Goal: Task Accomplishment & Management: Complete application form

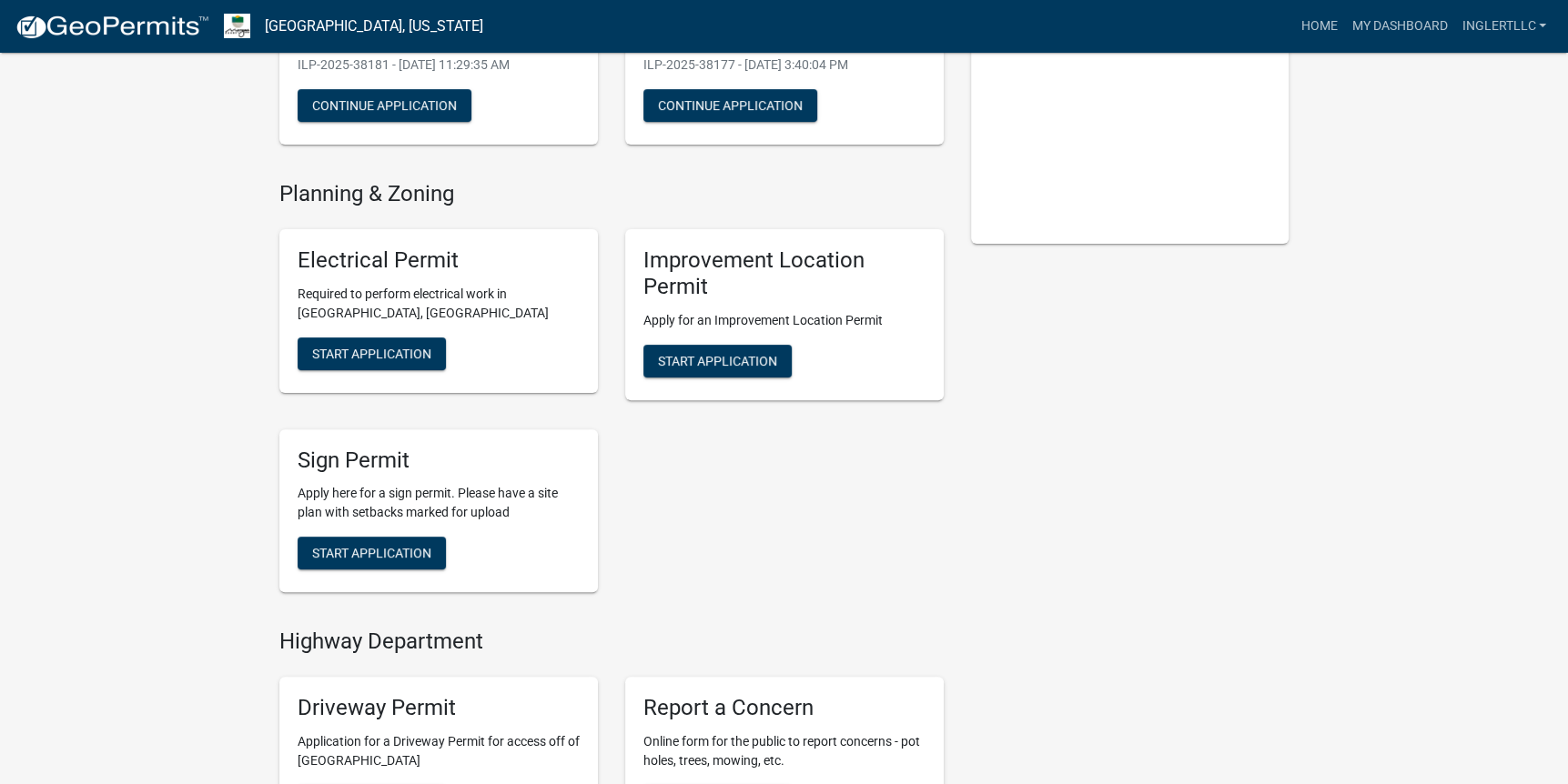
scroll to position [455, 0]
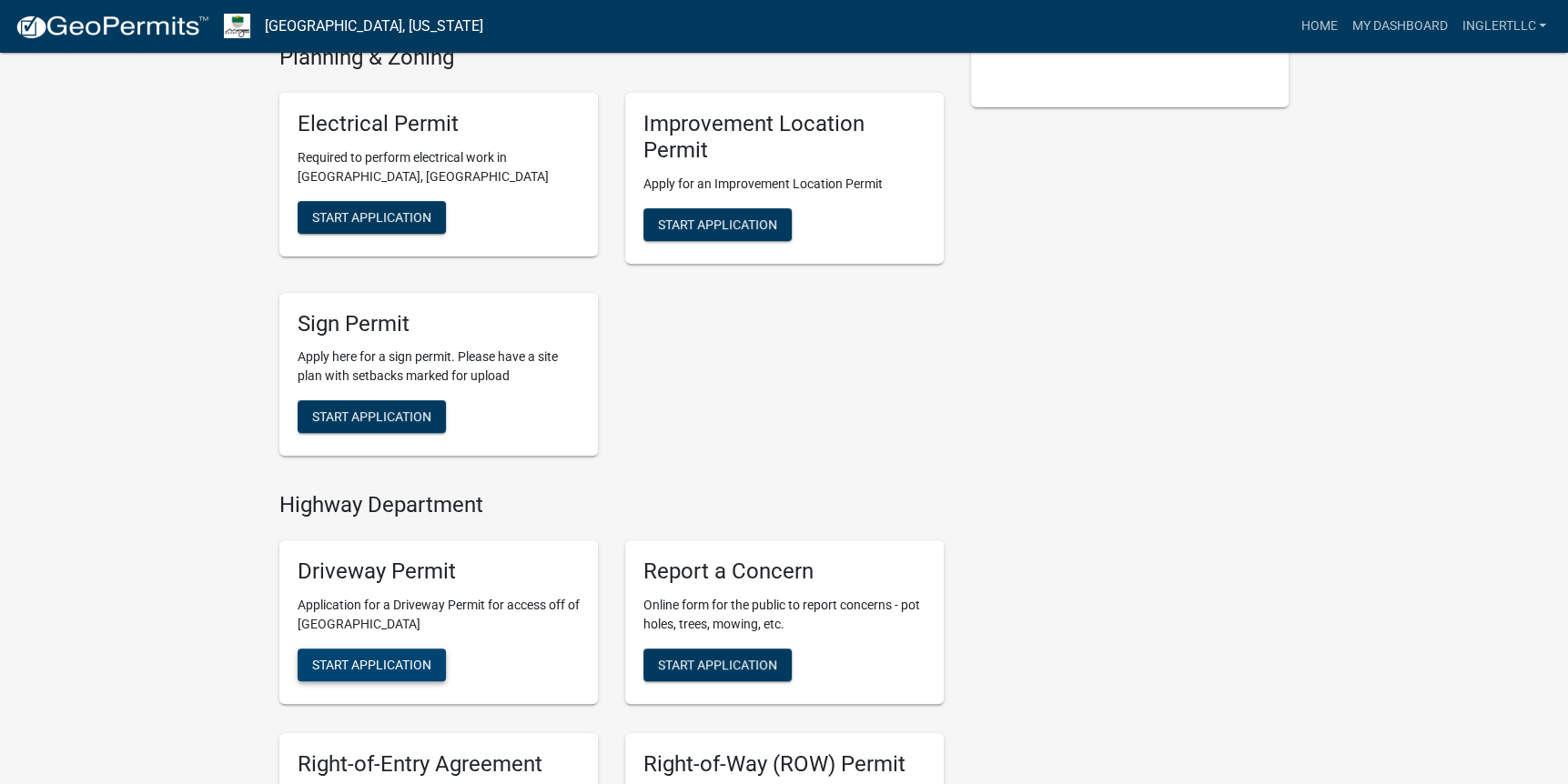
click at [433, 648] on button "Start Application" at bounding box center [371, 665] width 148 height 33
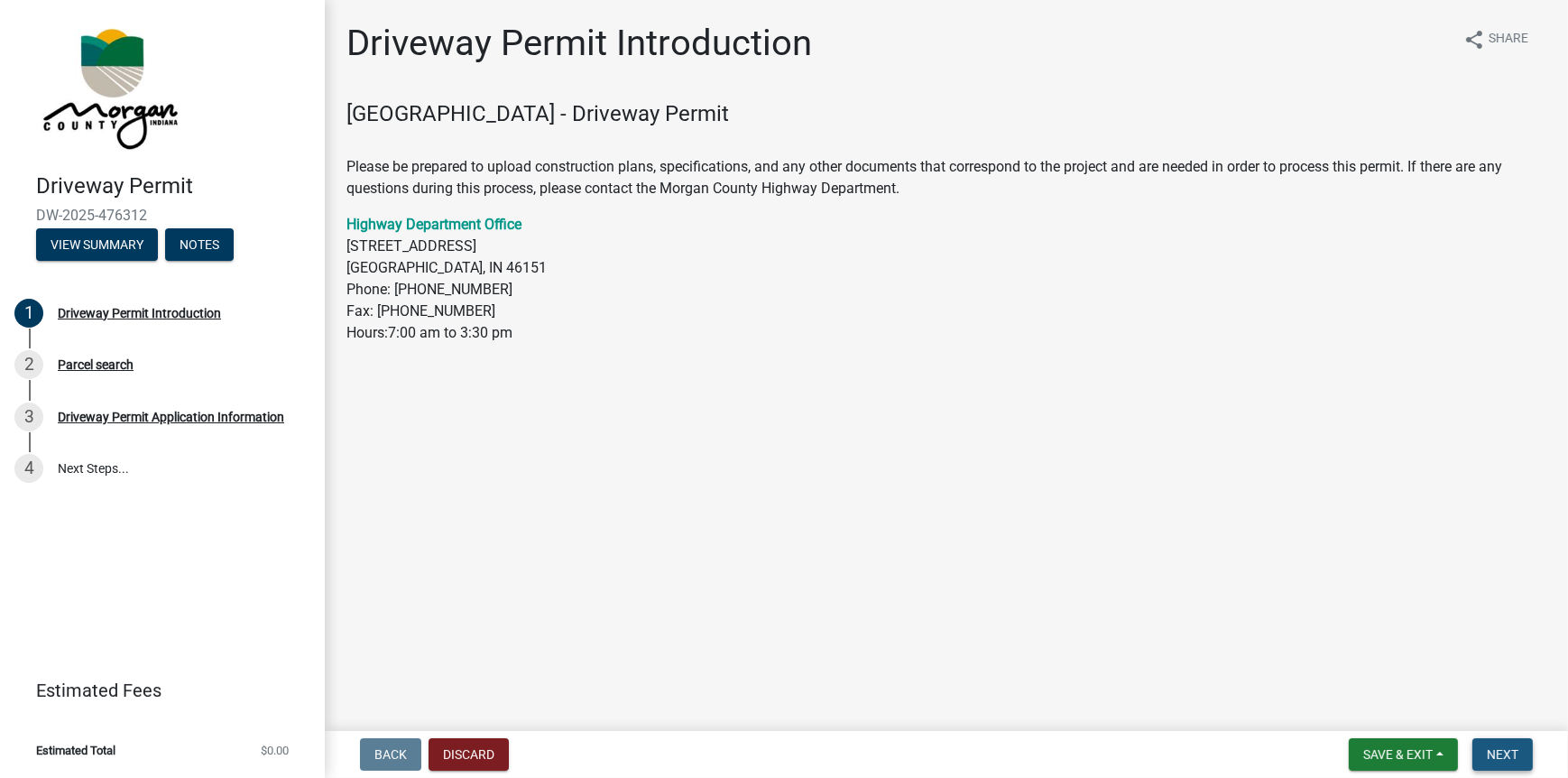
click at [1521, 753] on button "Next" at bounding box center [1502, 755] width 61 height 33
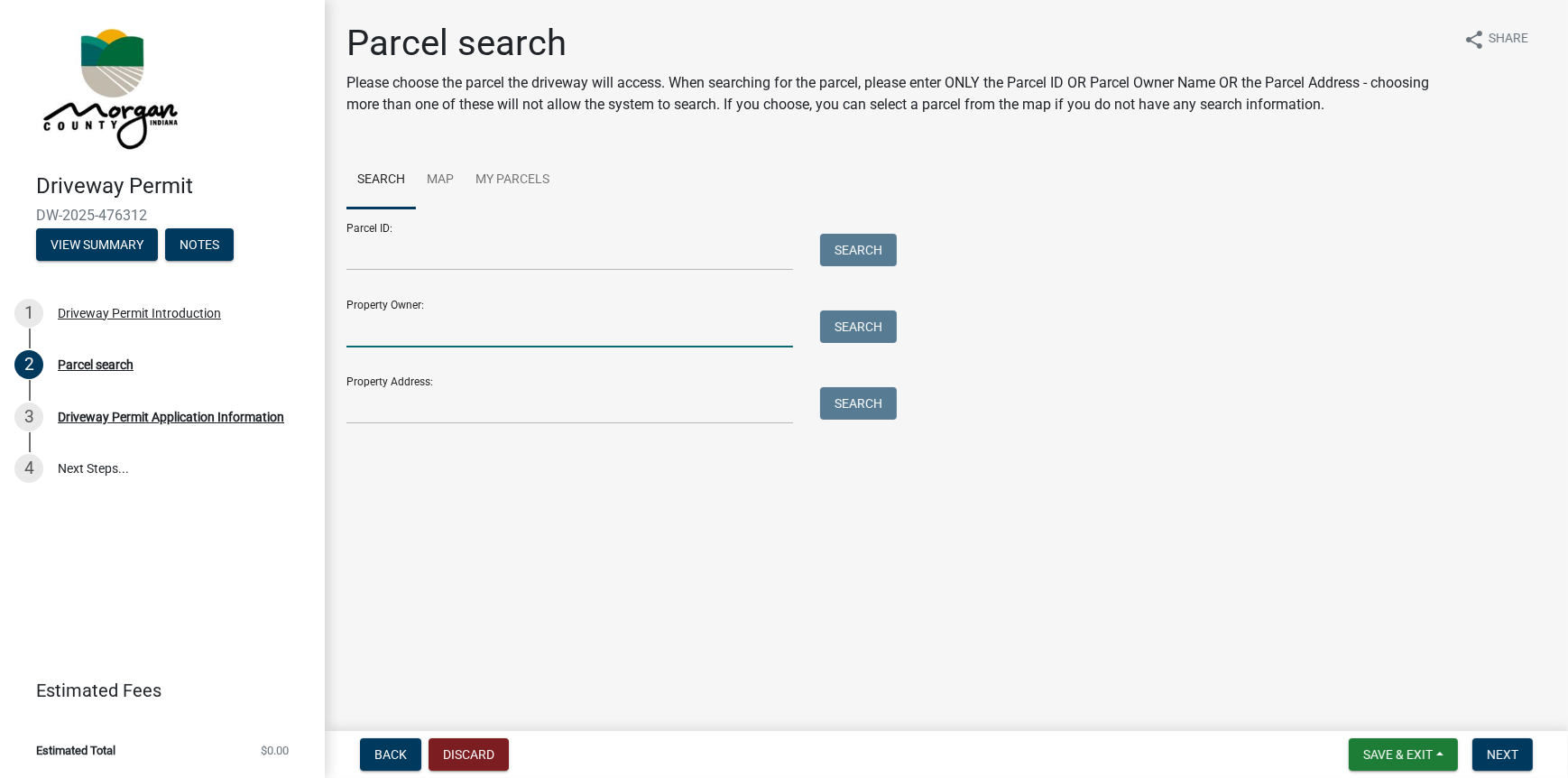
click at [564, 315] on input "Property Owner:" at bounding box center [569, 329] width 446 height 37
type input "[PERSON_NAME]"
click at [860, 329] on button "Search" at bounding box center [859, 327] width 77 height 33
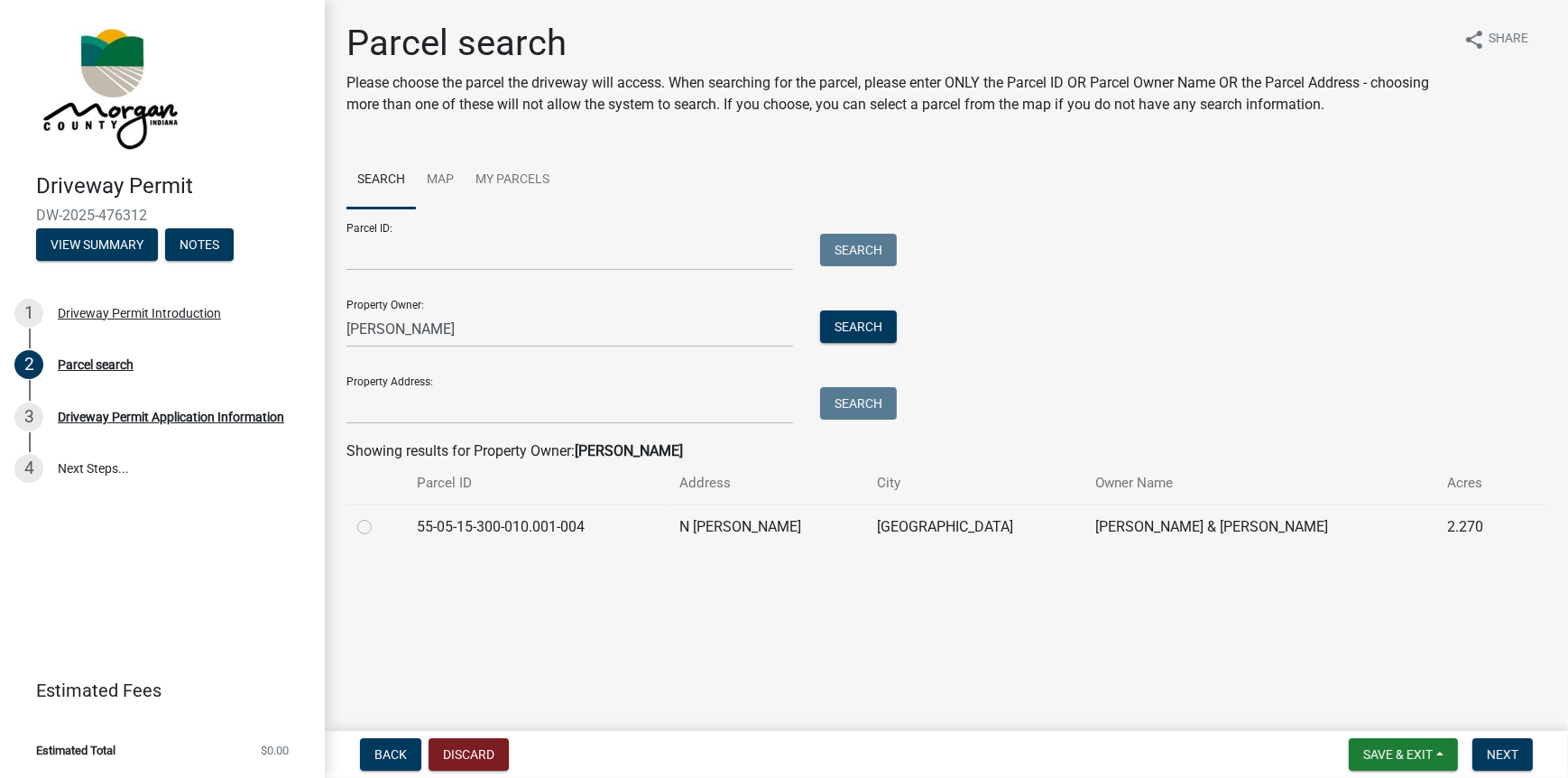
click at [521, 540] on td "55-05-15-300-010.001-004" at bounding box center [536, 526] width 261 height 44
click at [523, 525] on td "55-05-15-300-010.001-004" at bounding box center [536, 526] width 261 height 44
click at [379, 516] on label at bounding box center [379, 516] width 0 height 0
click at [379, 525] on input "radio" at bounding box center [385, 522] width 12 height 12
radio input "true"
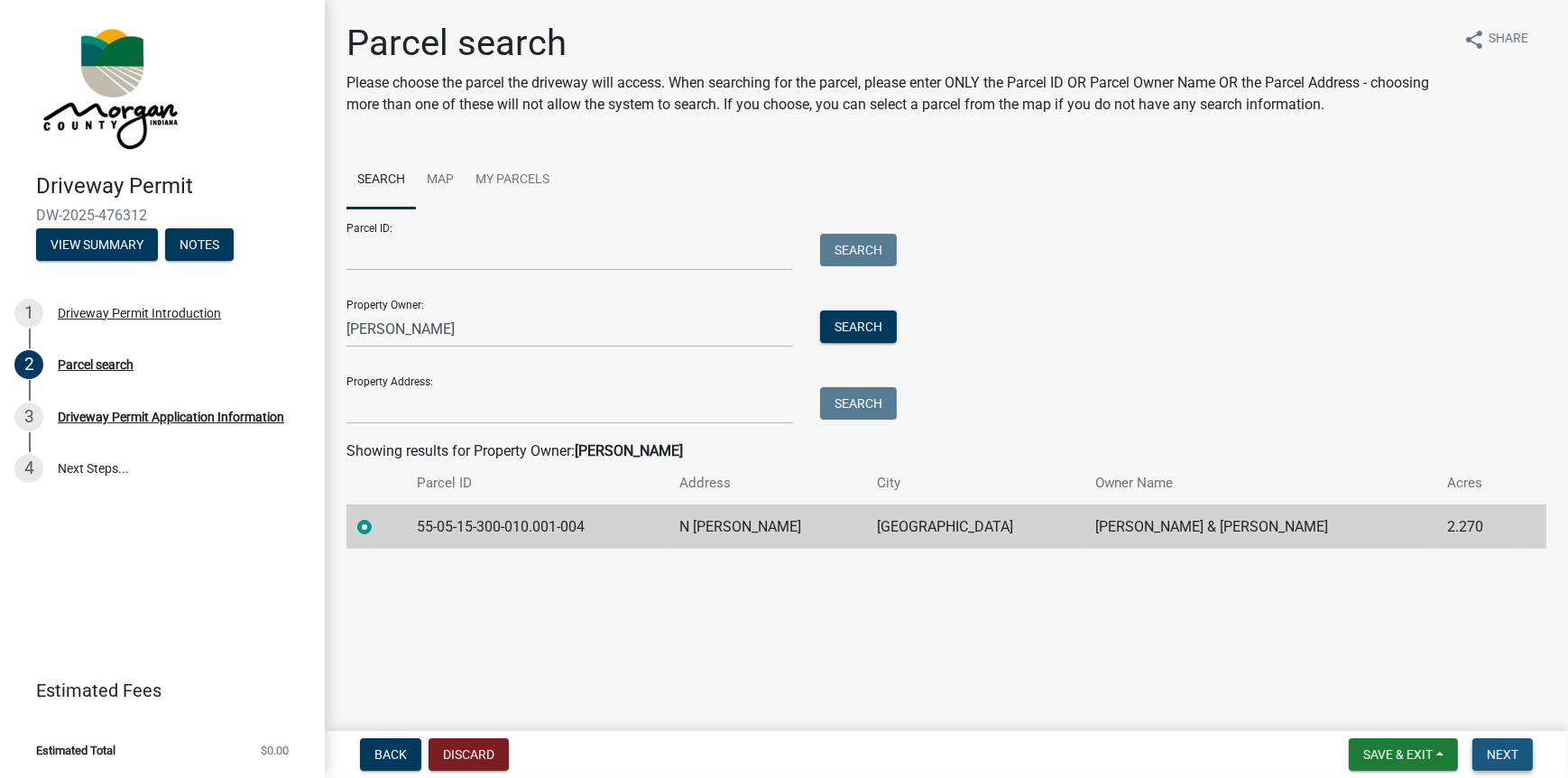
click at [1498, 763] on button "Next" at bounding box center [1502, 755] width 61 height 33
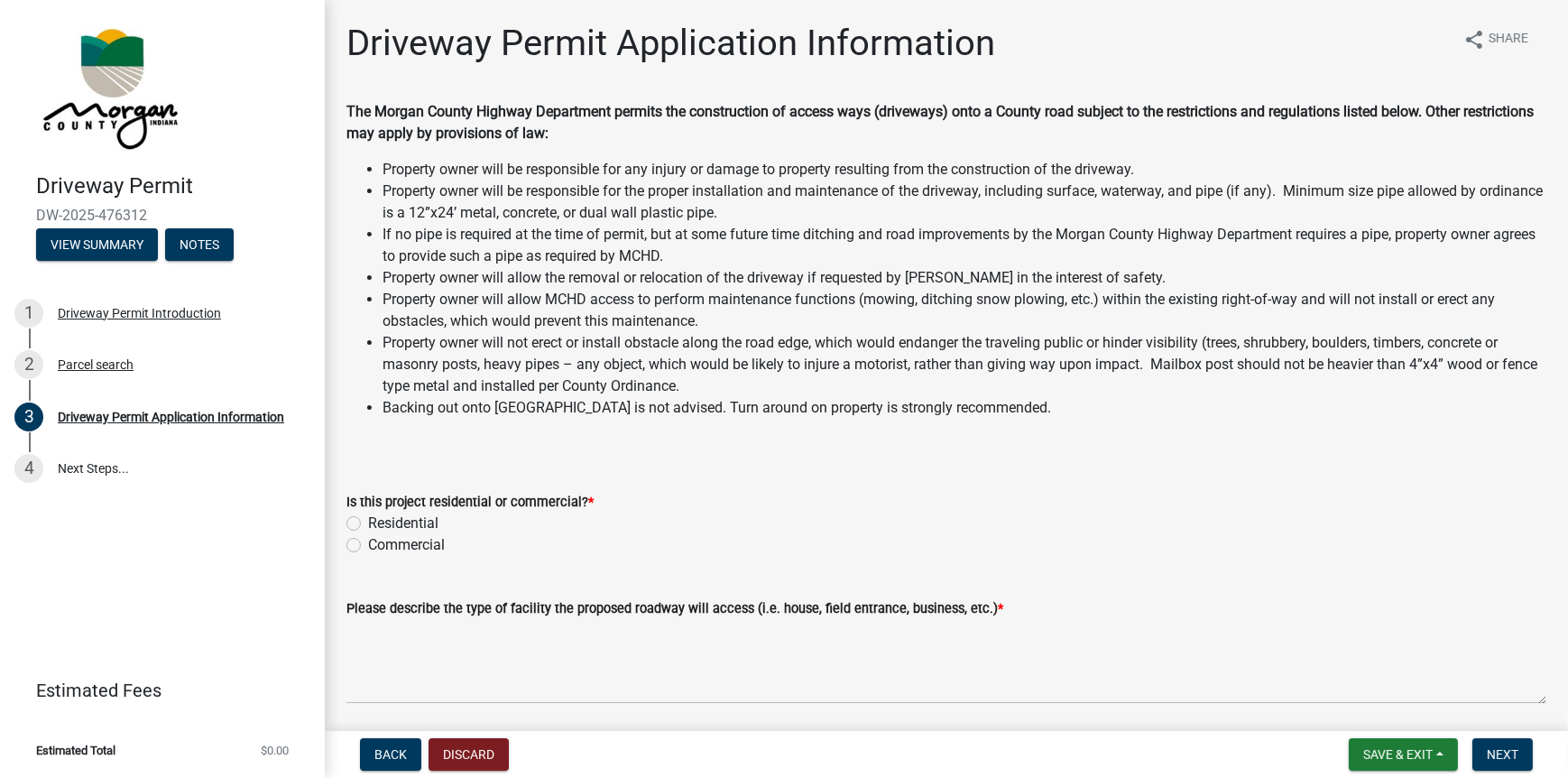
click at [423, 518] on label "Residential" at bounding box center [403, 523] width 70 height 22
click at [380, 518] on input "Residential" at bounding box center [374, 518] width 12 height 12
radio input "true"
click at [1495, 747] on span "Next" at bounding box center [1502, 754] width 32 height 14
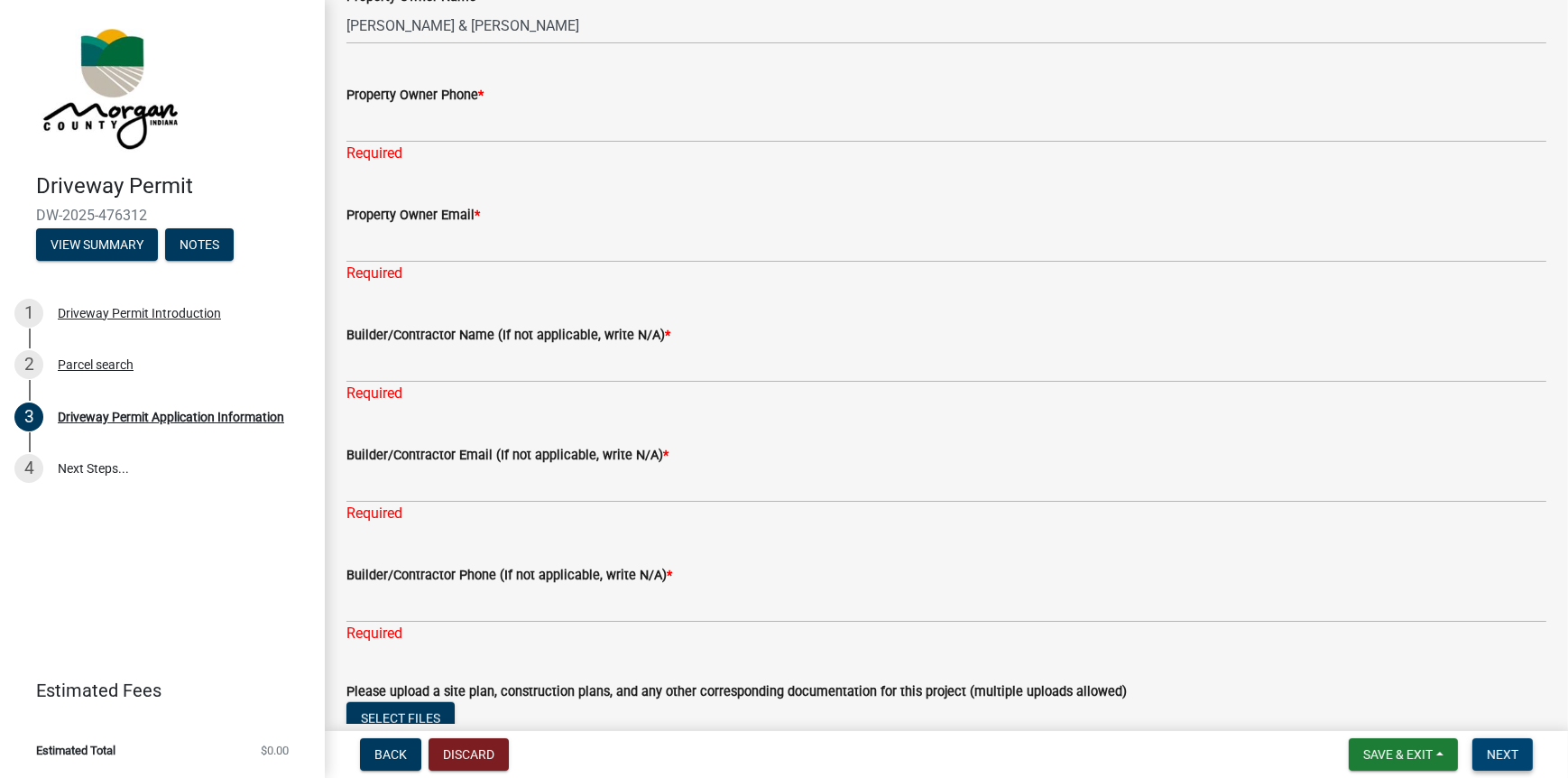
scroll to position [2090, 0]
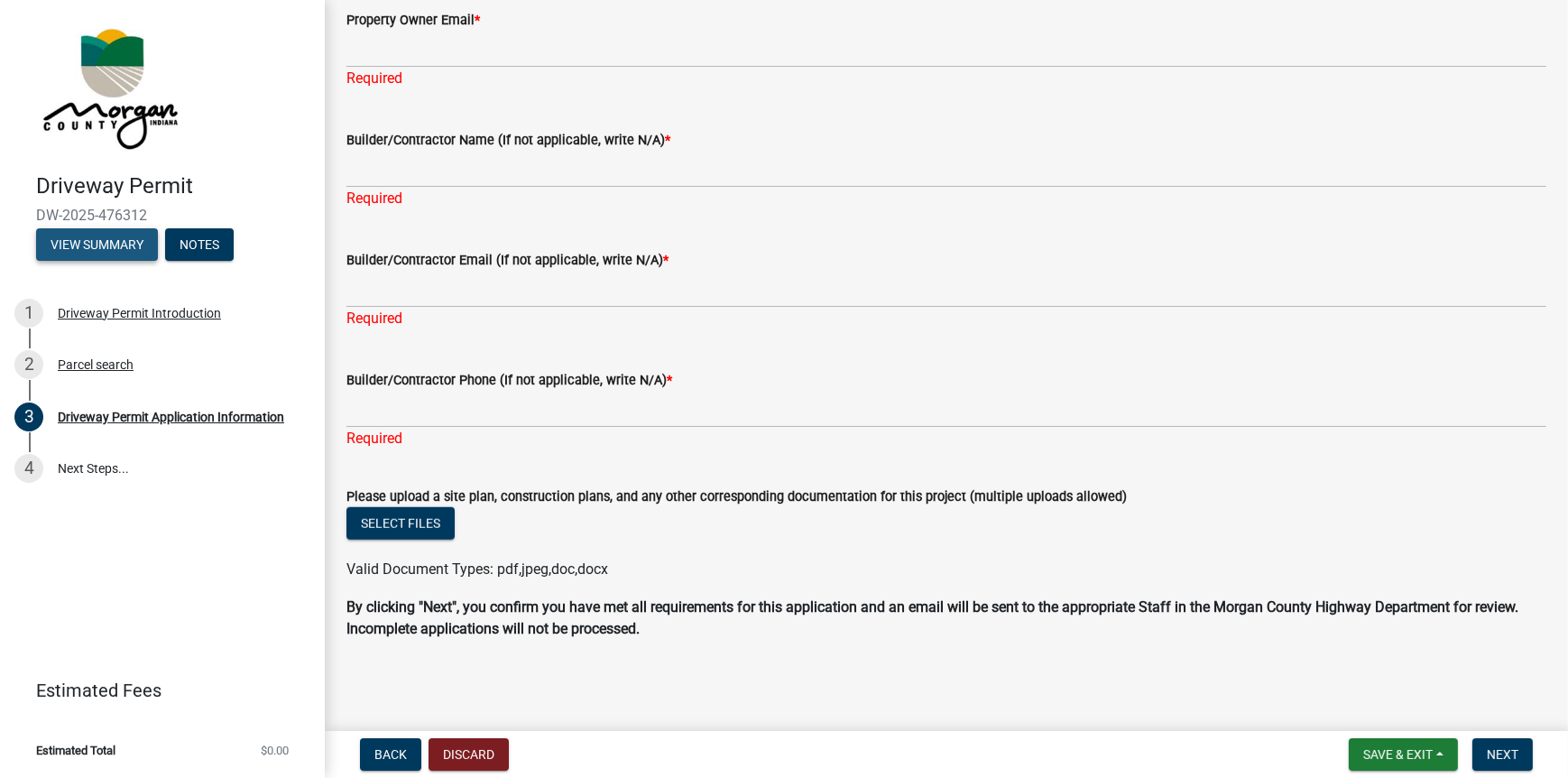
click at [73, 231] on button "View Summary" at bounding box center [97, 244] width 122 height 33
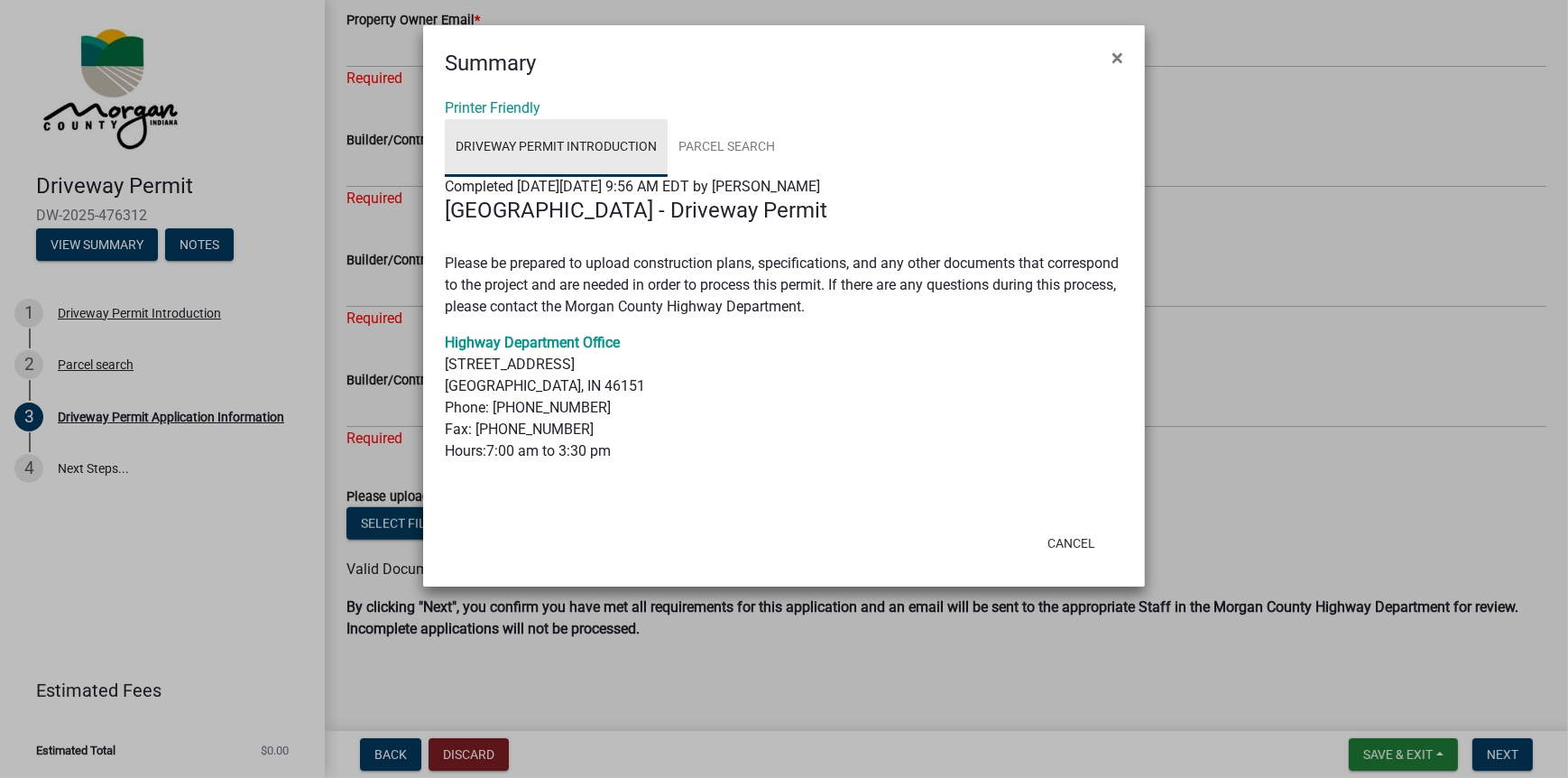
click at [558, 139] on link "Driveway Permit Introduction" at bounding box center [557, 148] width 223 height 58
click at [475, 104] on link "Printer Friendly" at bounding box center [492, 108] width 95 height 17
click at [1117, 57] on span "×" at bounding box center [1117, 58] width 12 height 25
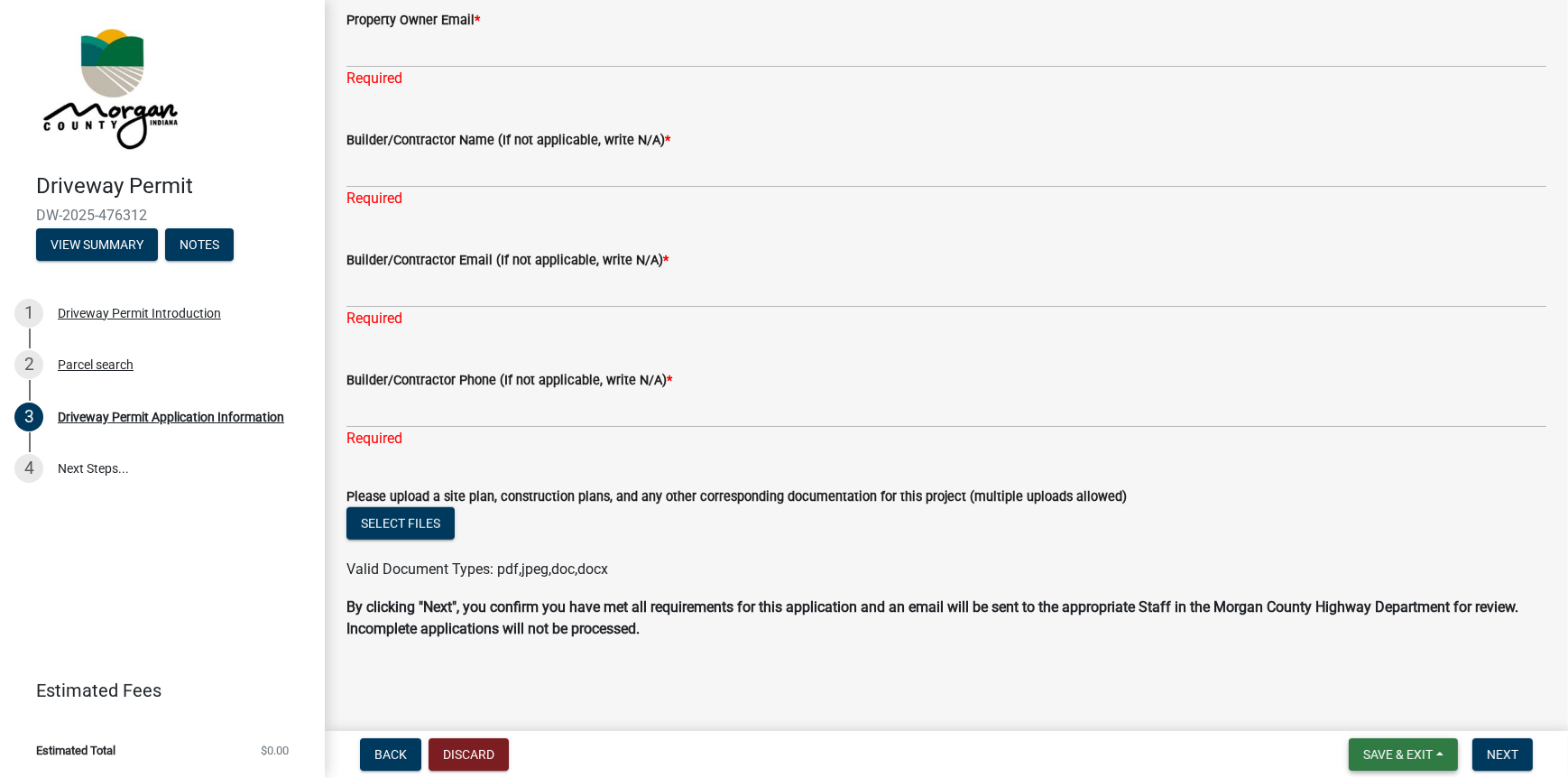
click at [1422, 753] on span "Save & Exit" at bounding box center [1398, 754] width 69 height 14
click at [1376, 688] on button "Save & Exit" at bounding box center [1385, 707] width 144 height 43
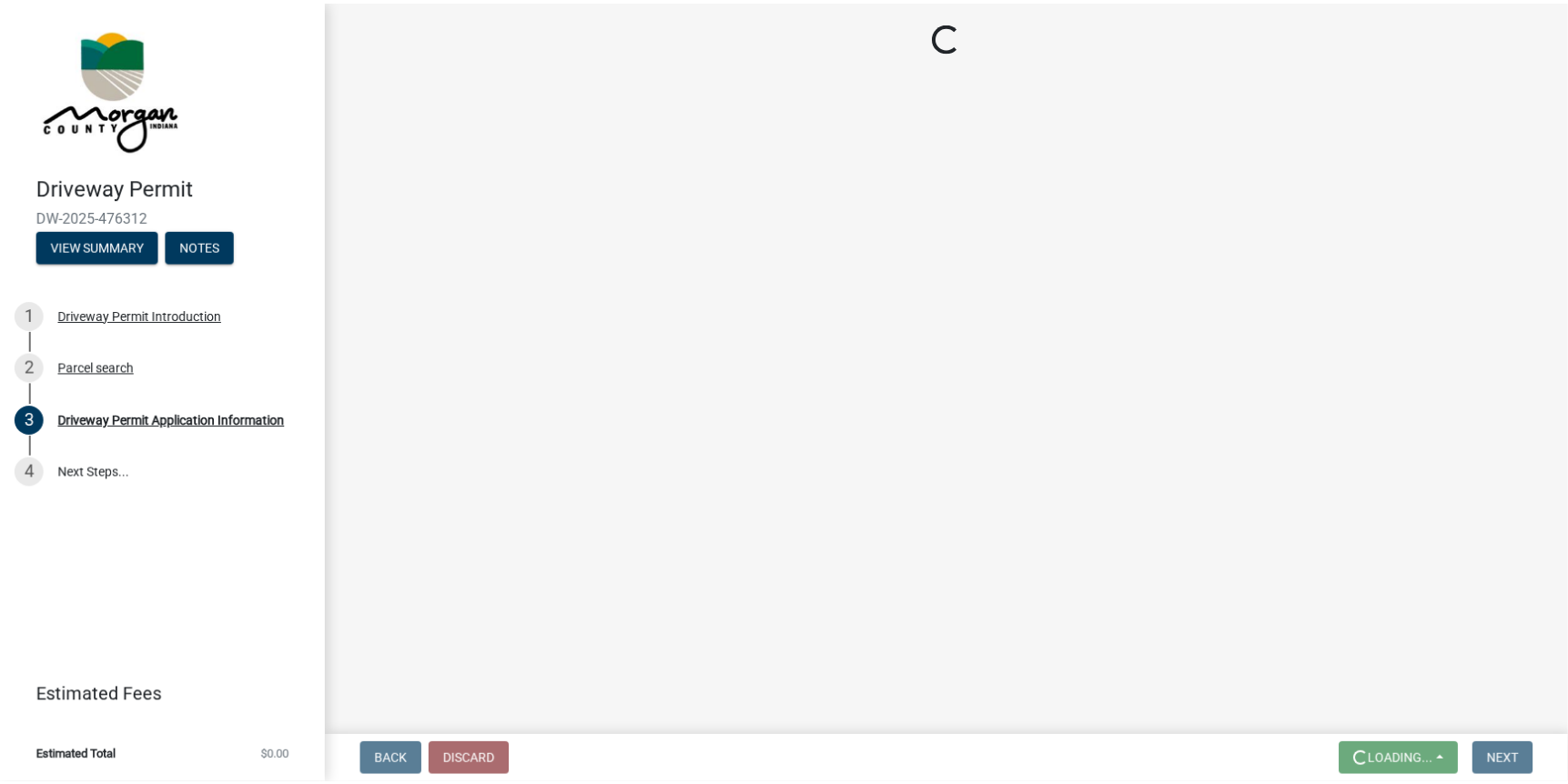
scroll to position [0, 0]
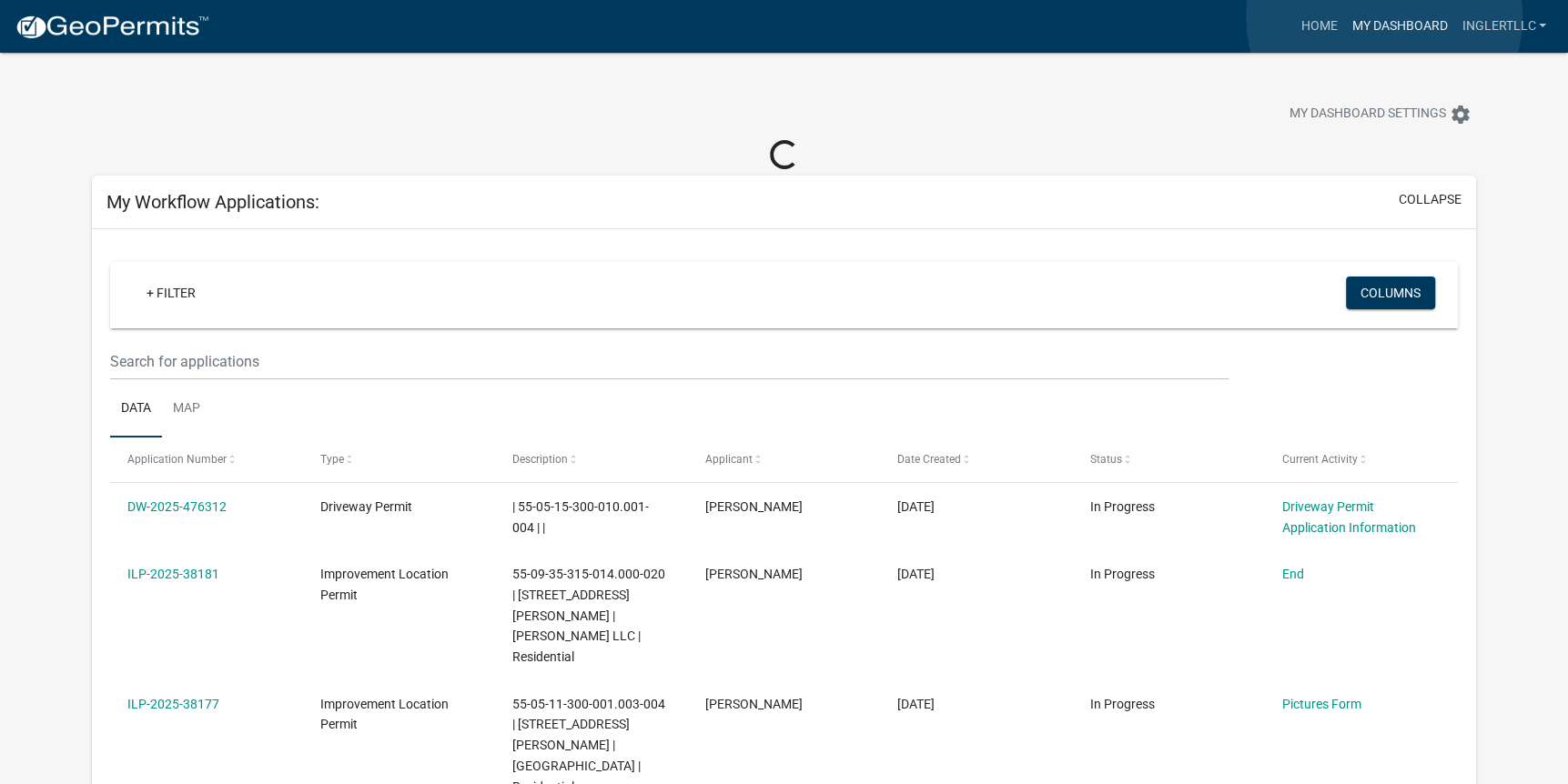
click at [1384, 17] on link "My Dashboard" at bounding box center [1399, 26] width 111 height 35
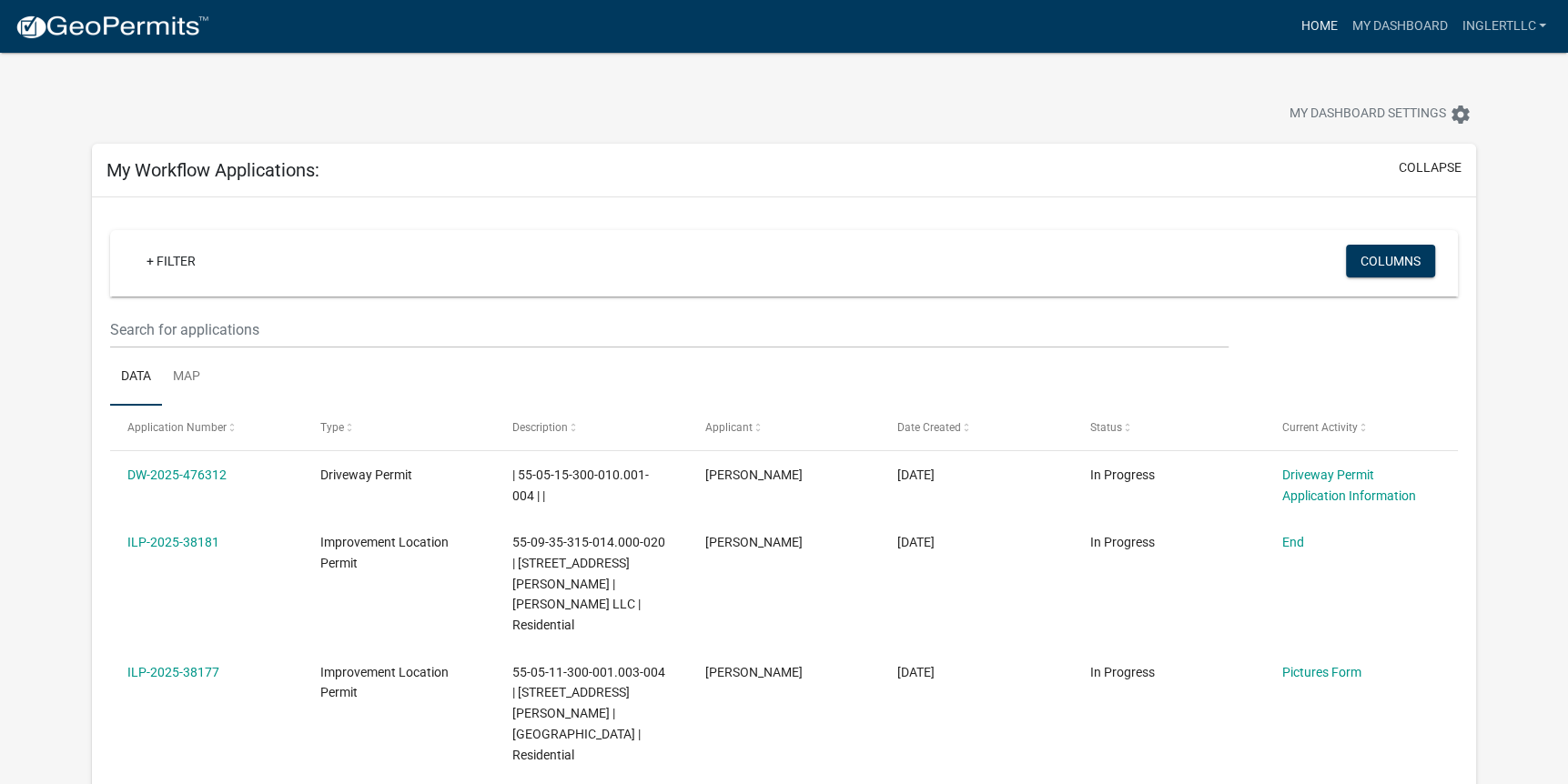
click at [1328, 32] on link "Home" at bounding box center [1318, 26] width 51 height 35
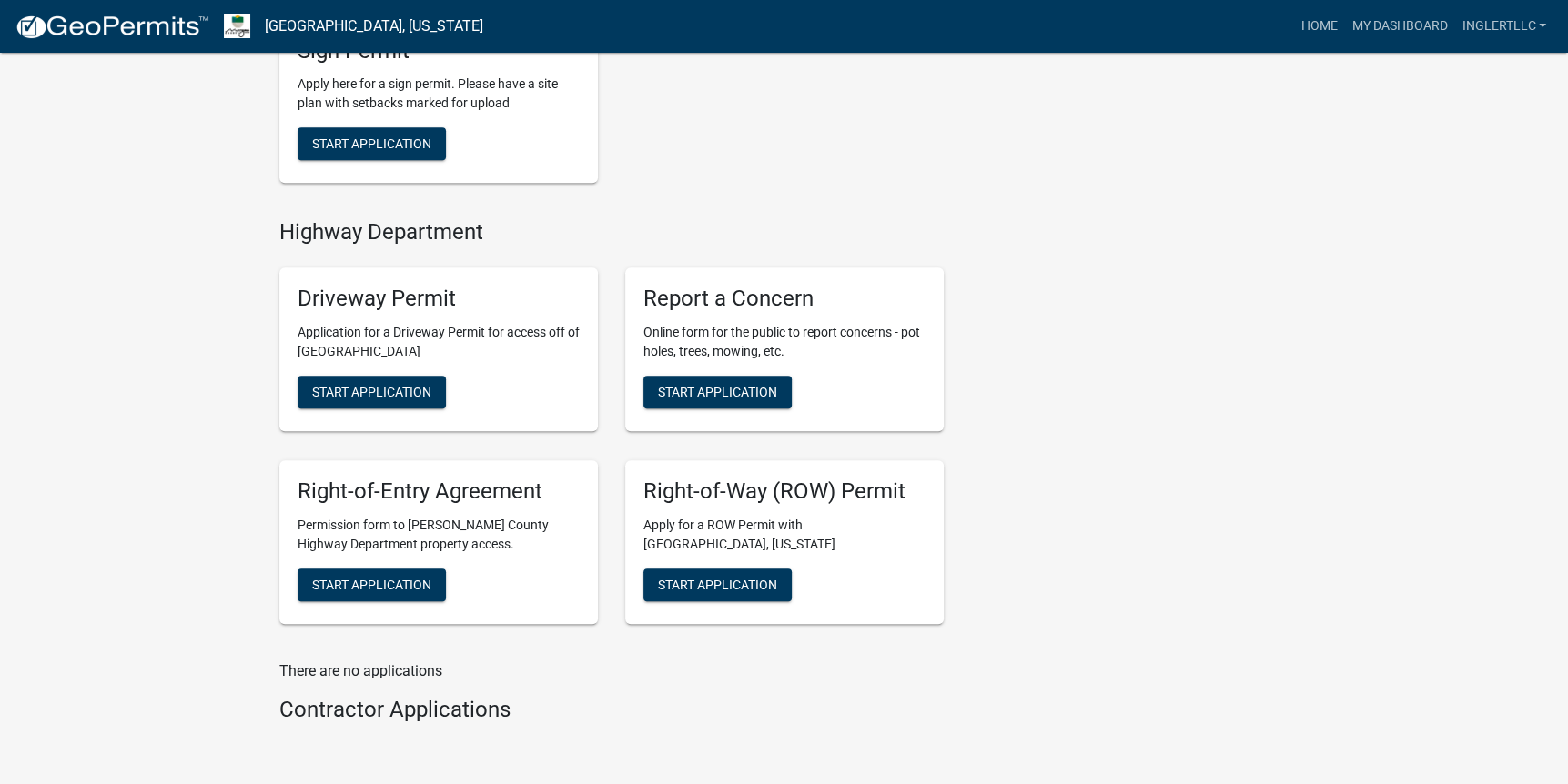
scroll to position [796, 0]
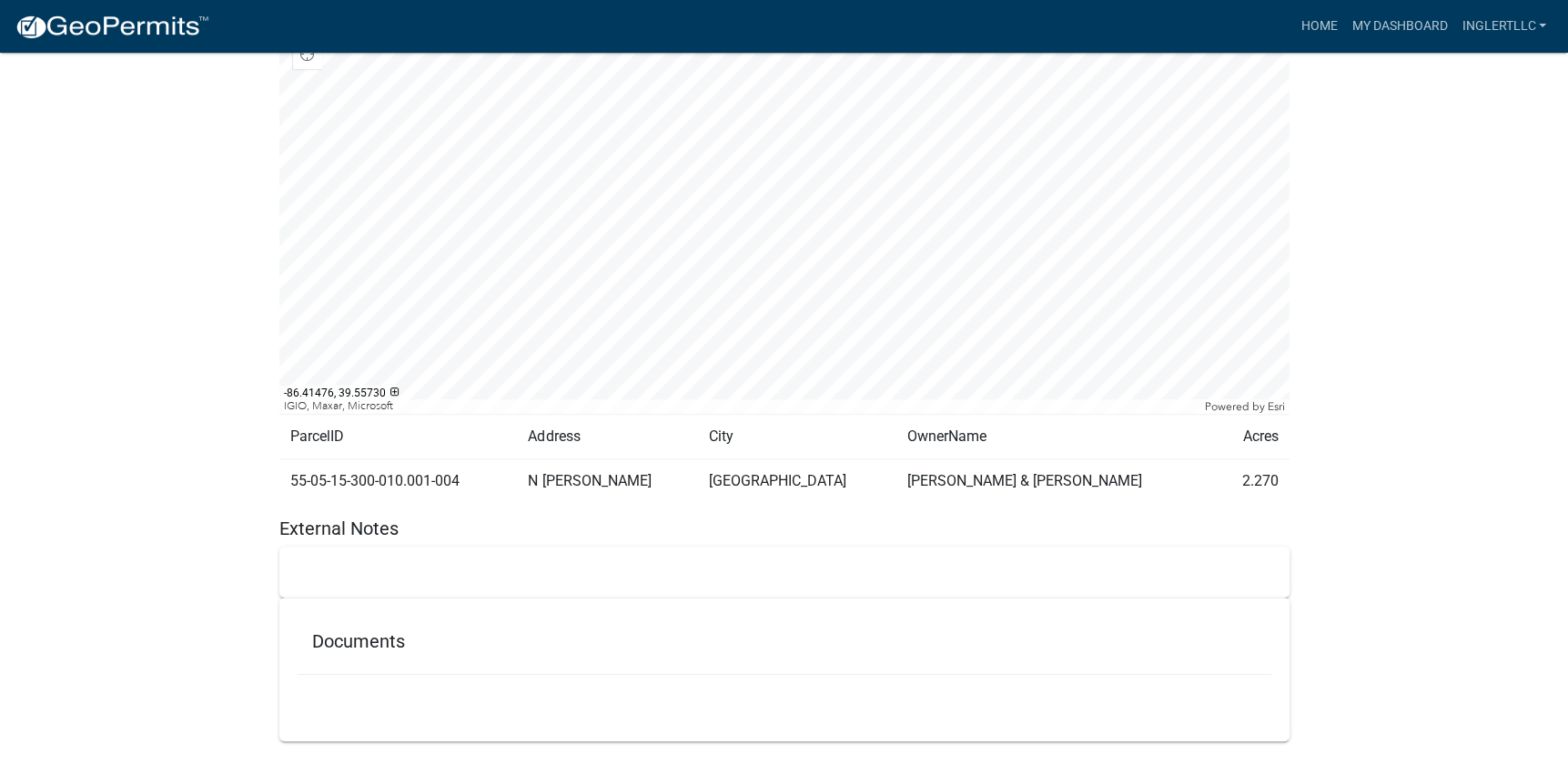
scroll to position [767, 0]
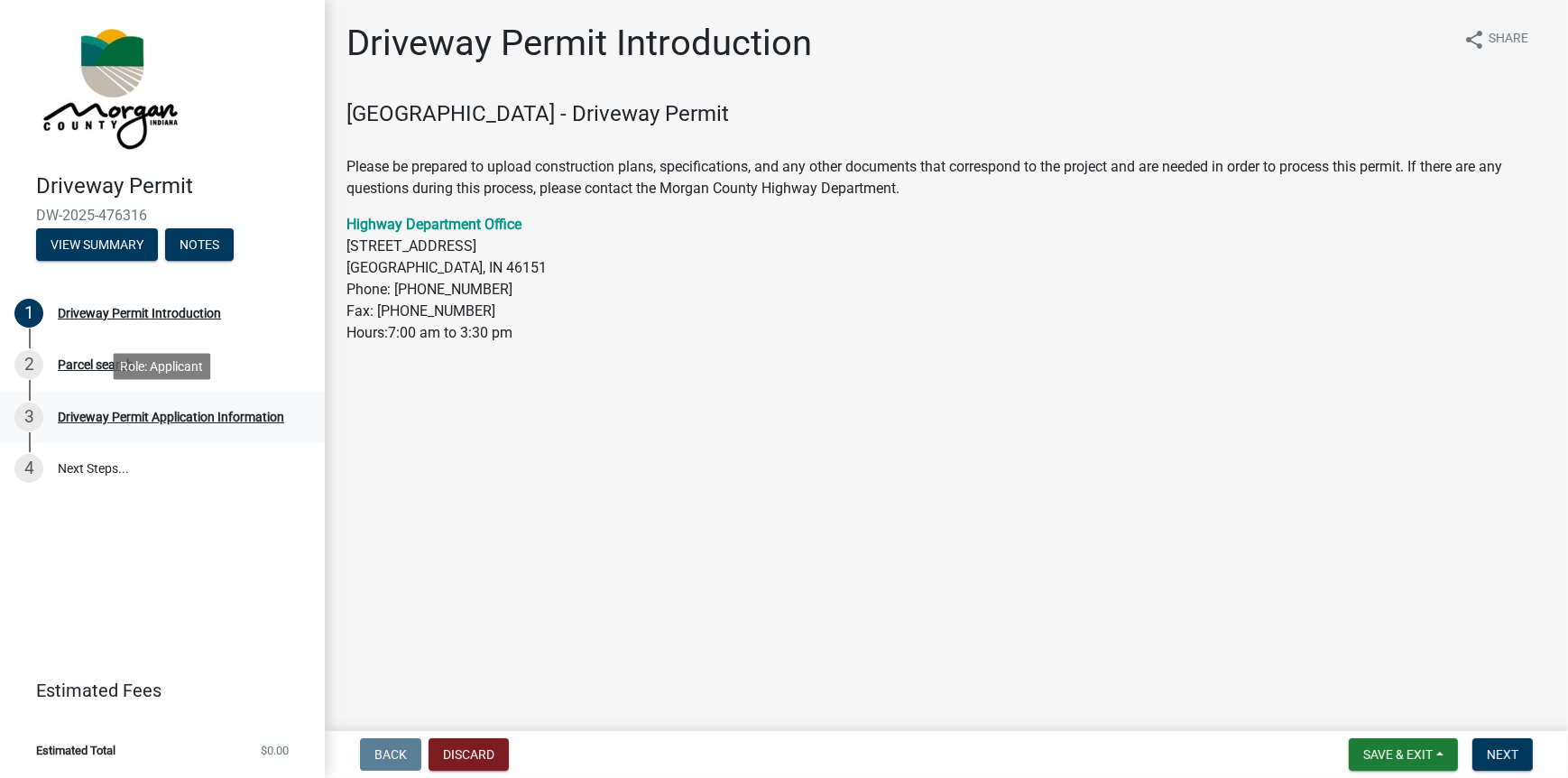
click at [144, 412] on div "Driveway Permit Application Information" at bounding box center [171, 416] width 227 height 13
